Goal: Information Seeking & Learning: Learn about a topic

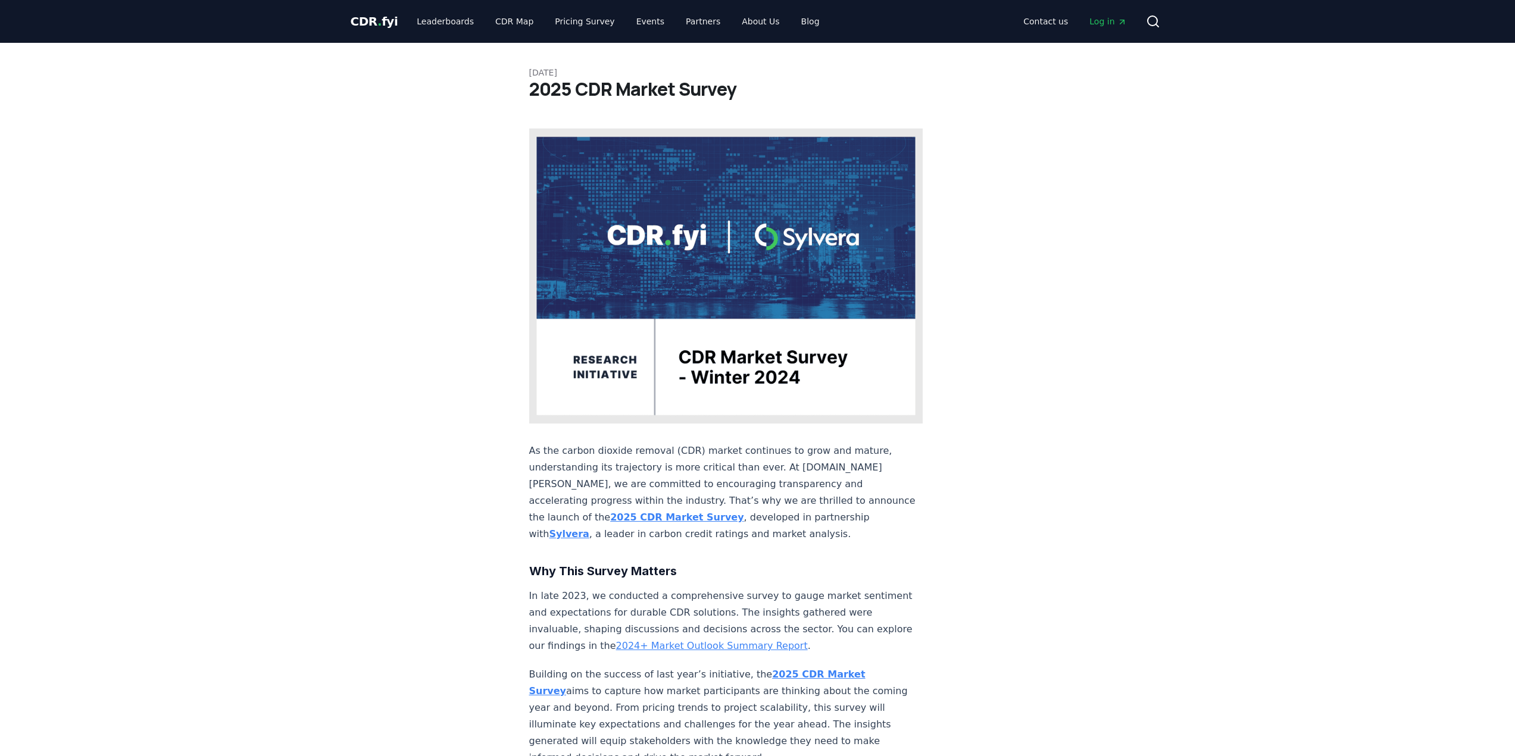
scroll to position [756, 0]
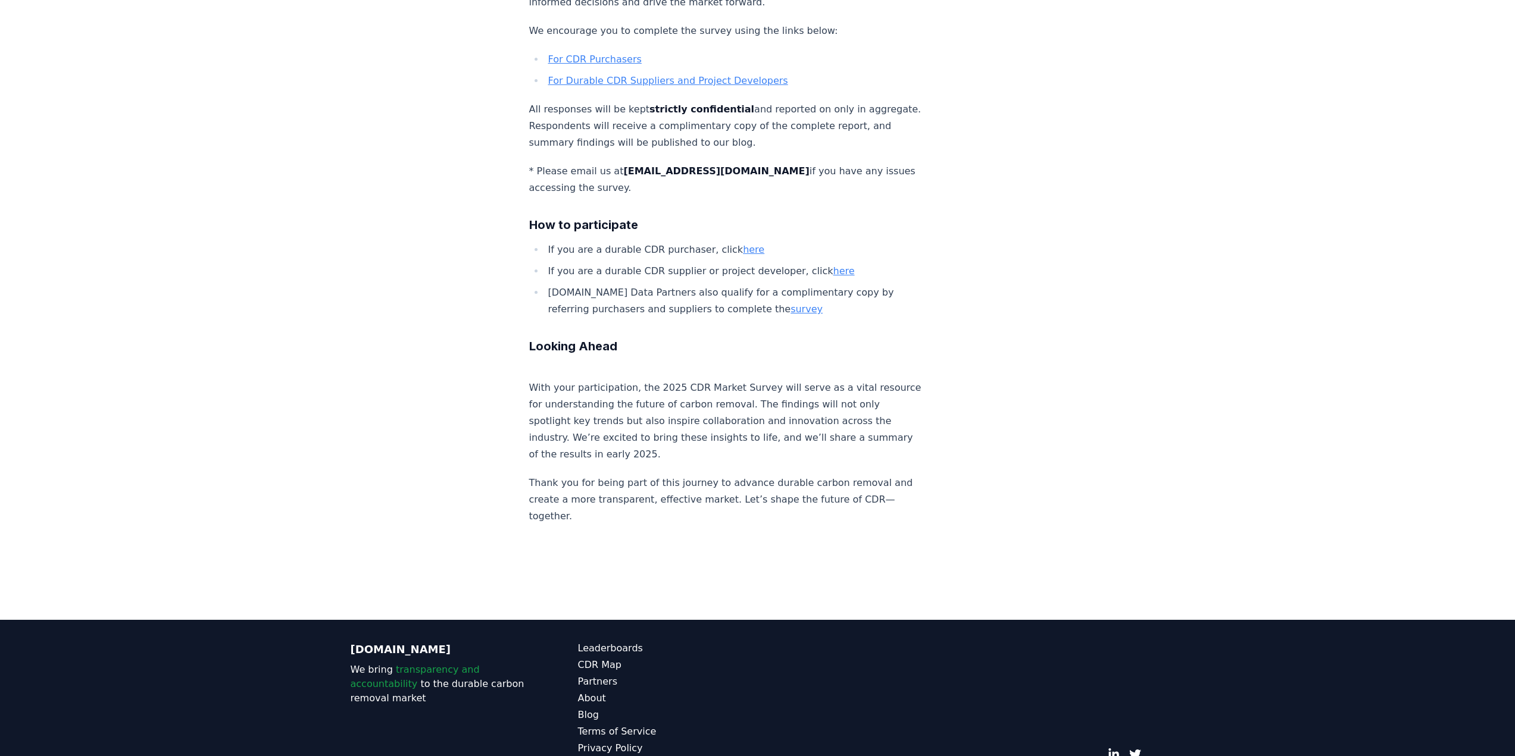
drag, startPoint x: 488, startPoint y: 236, endPoint x: 455, endPoint y: 224, distance: 34.6
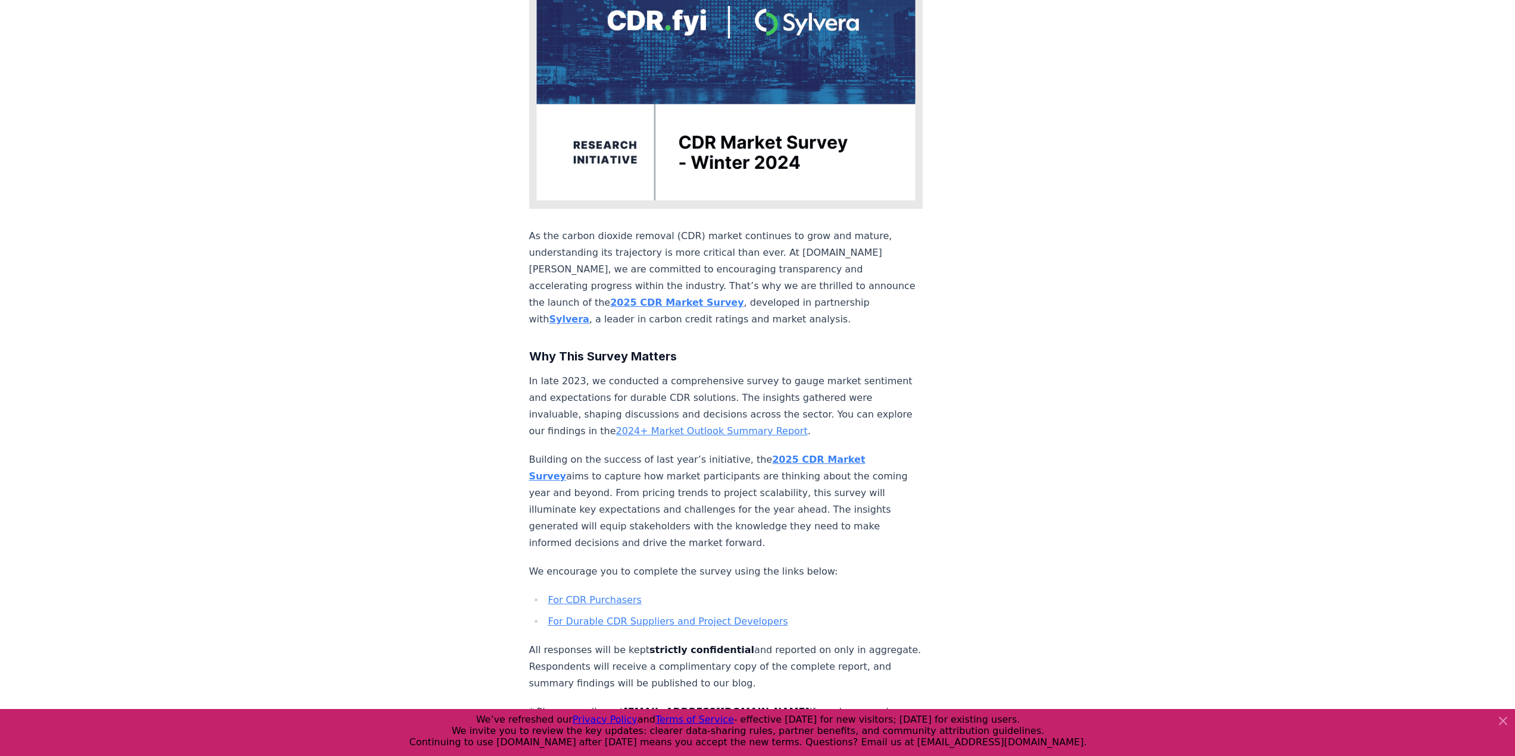
scroll to position [161, 0]
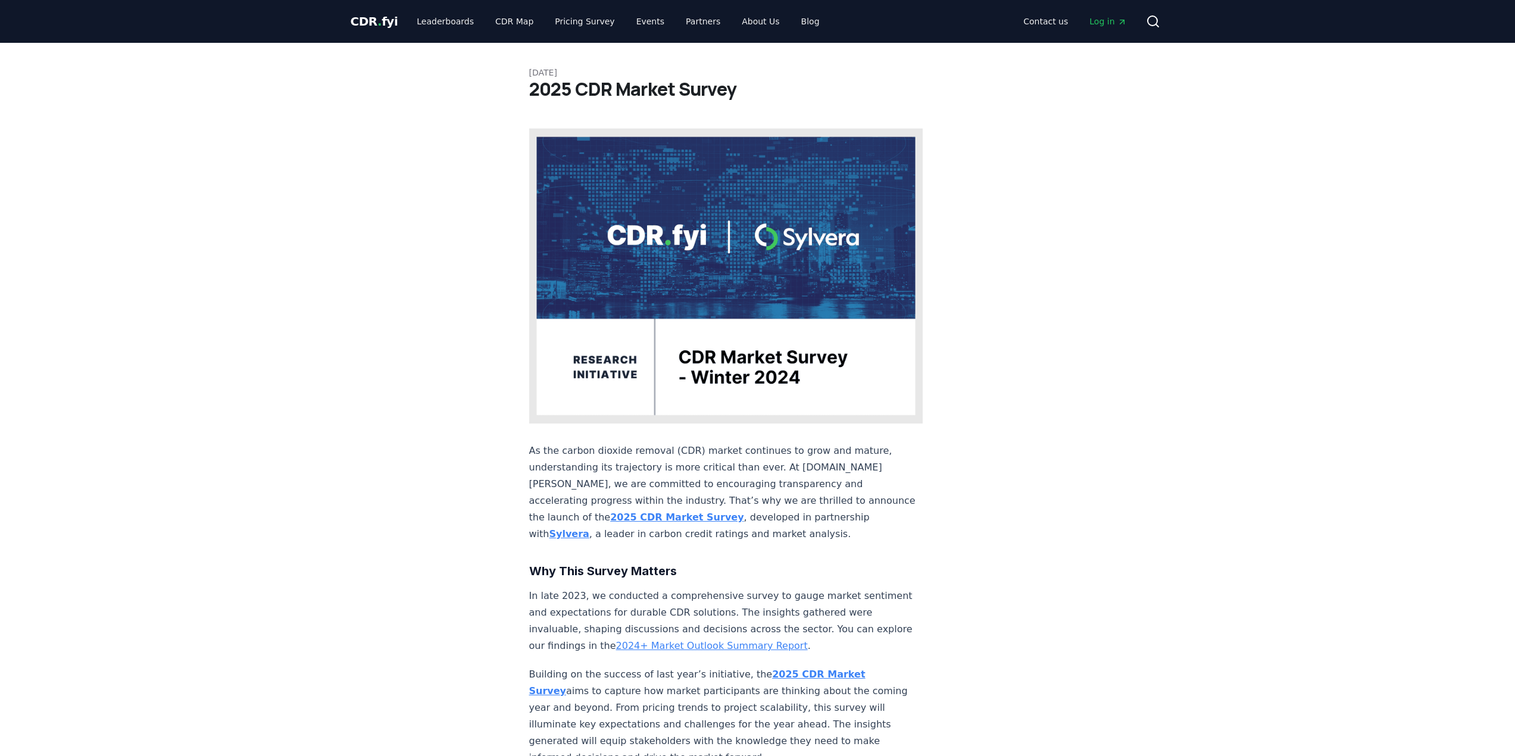
scroll to position [161, 0]
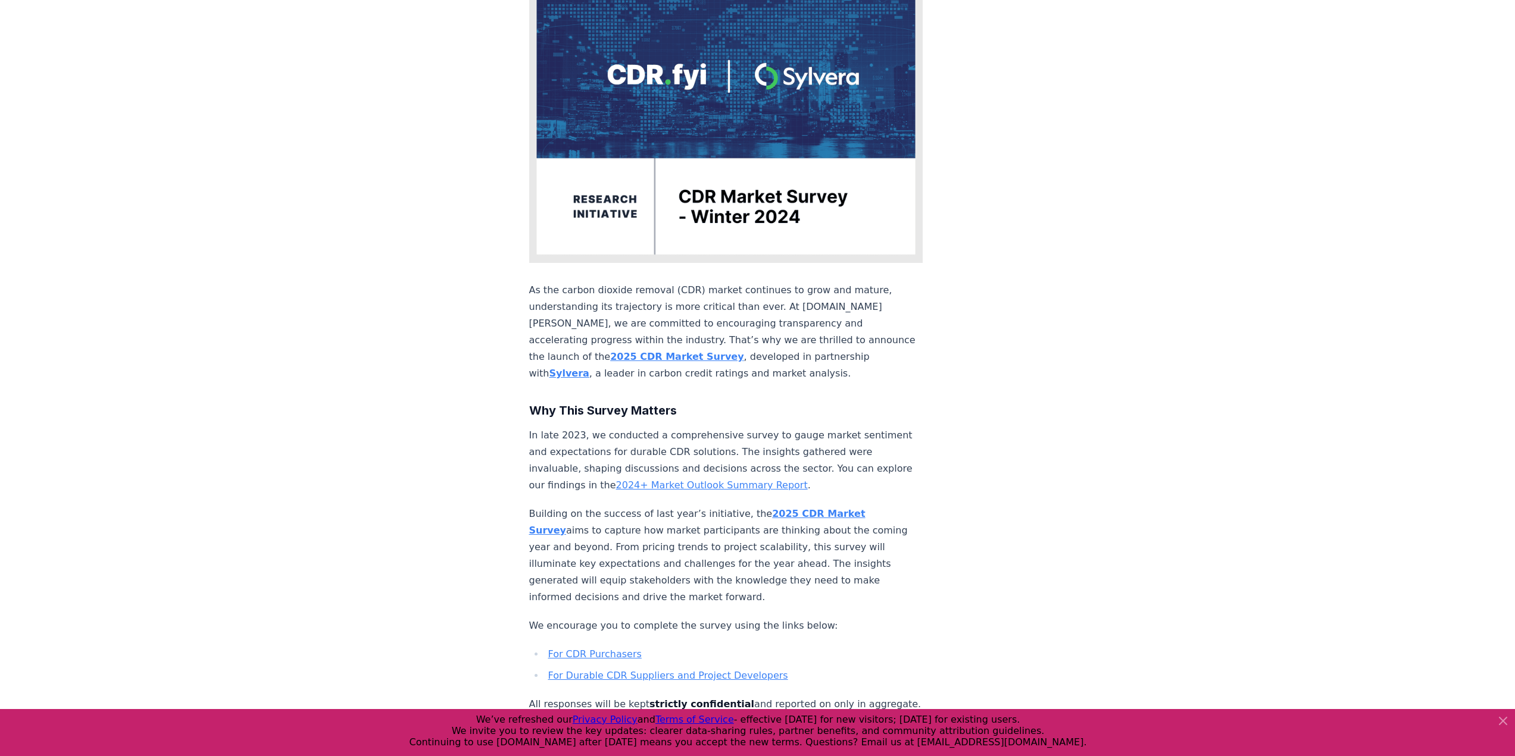
click at [706, 480] on link "2024+ Market Outlook Summary Report" at bounding box center [712, 485] width 192 height 11
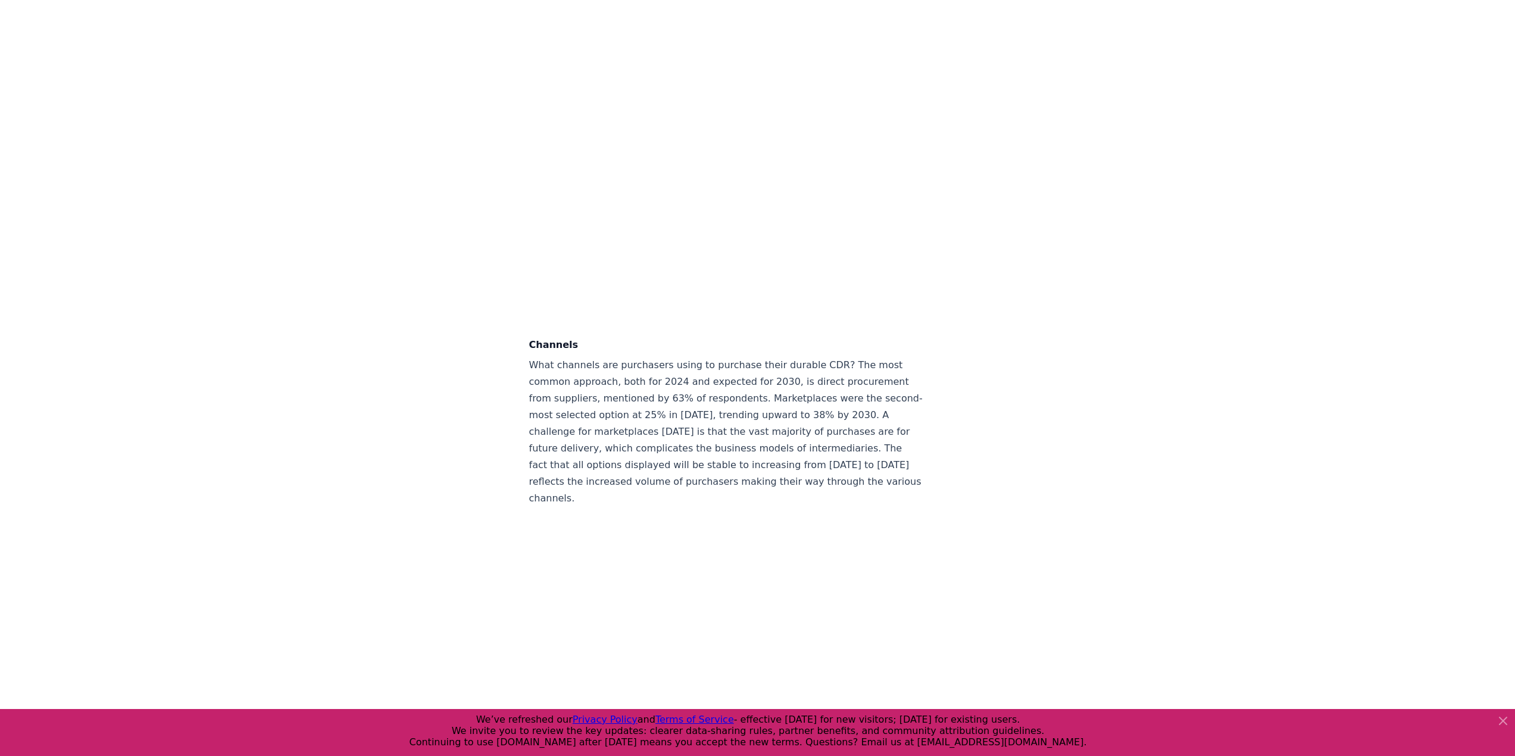
scroll to position [4166, 0]
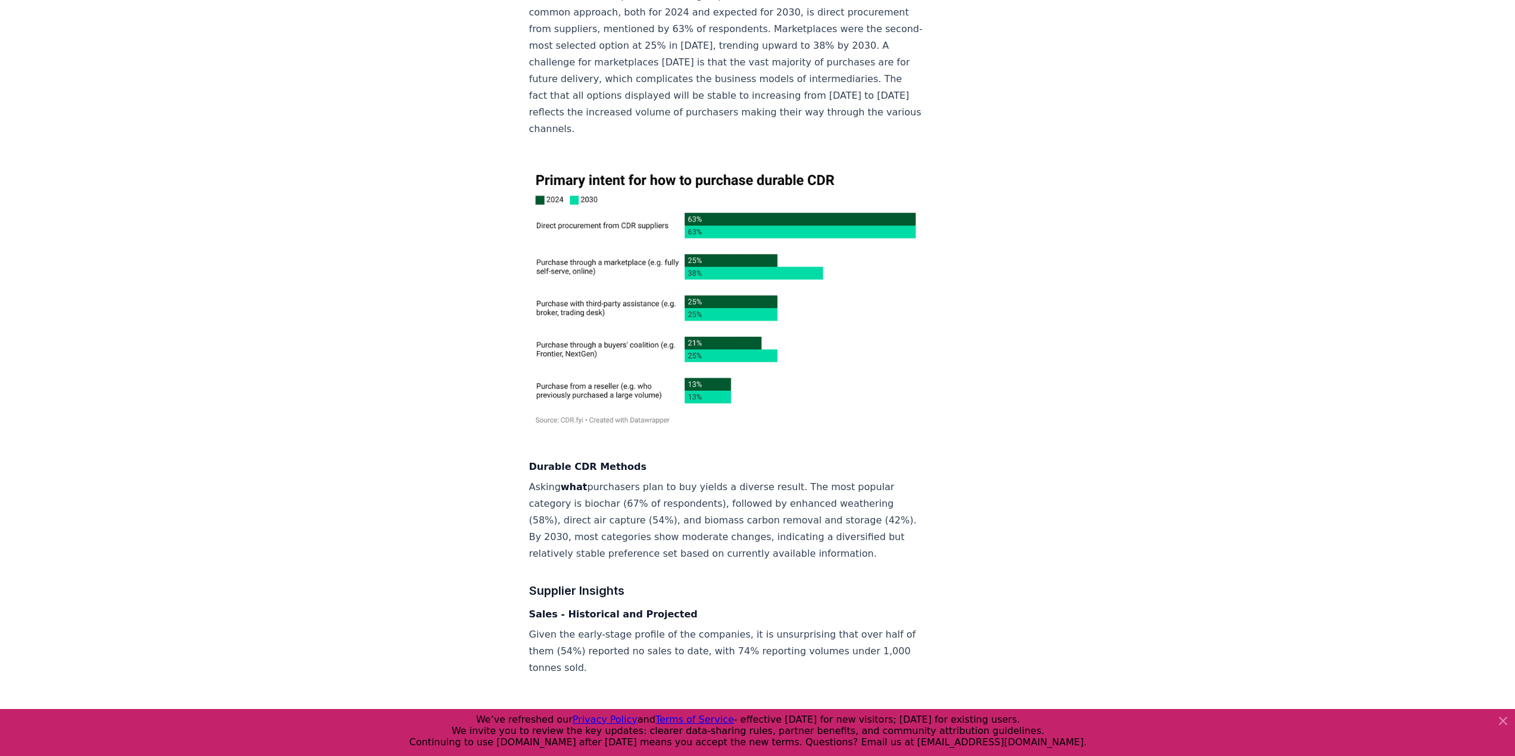
drag, startPoint x: 529, startPoint y: 268, endPoint x: 464, endPoint y: 243, distance: 69.7
click at [464, 243] on div "[DATE] 2024+ Market Outlook Summary Report Preface [DOMAIN_NAME]’s mission is t…" at bounding box center [757, 345] width 833 height 8936
drag, startPoint x: 443, startPoint y: 239, endPoint x: 355, endPoint y: 192, distance: 99.6
drag, startPoint x: 355, startPoint y: 192, endPoint x: 296, endPoint y: 174, distance: 62.3
